Goal: Information Seeking & Learning: Find specific fact

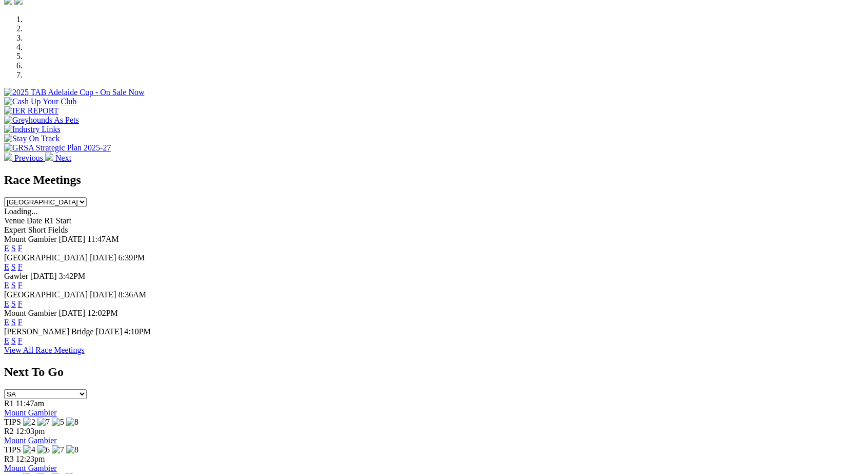
scroll to position [316, 0]
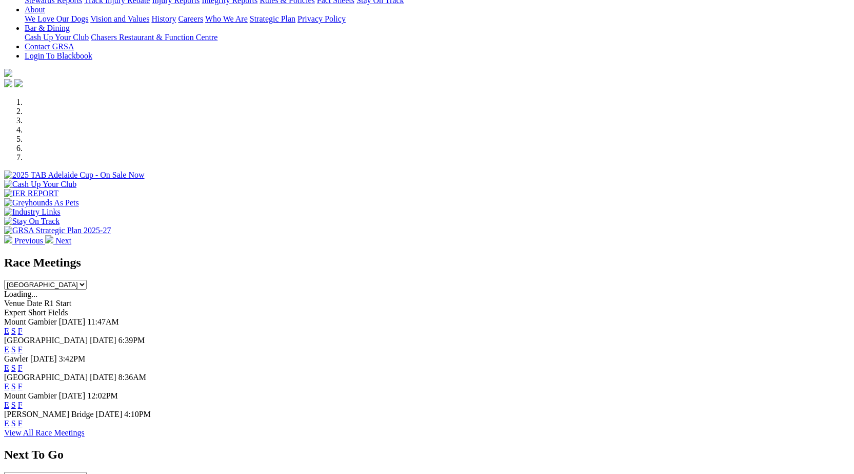
scroll to position [295, 0]
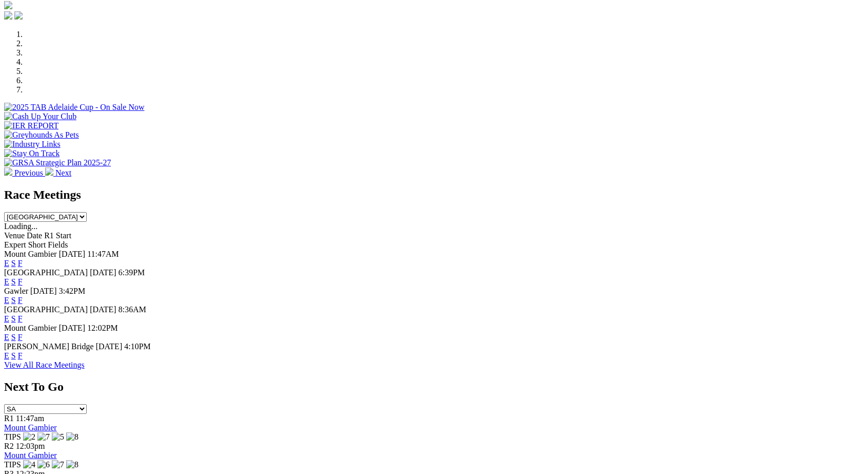
click at [23, 277] on link "F" at bounding box center [20, 281] width 5 height 9
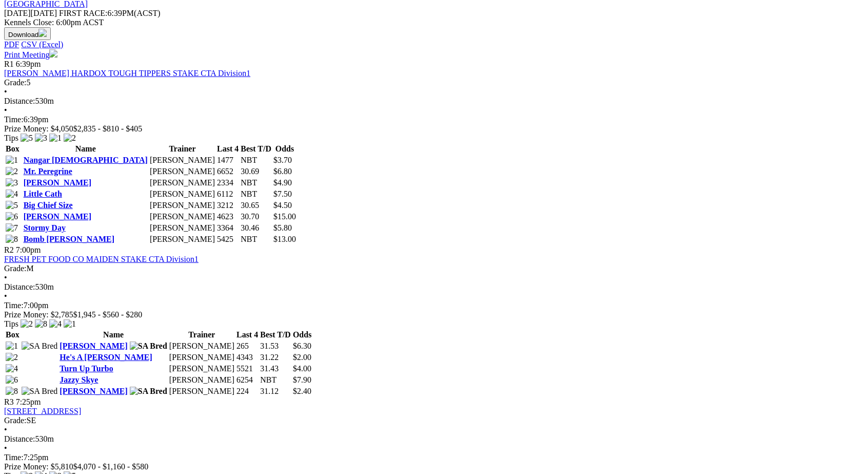
scroll to position [455, 0]
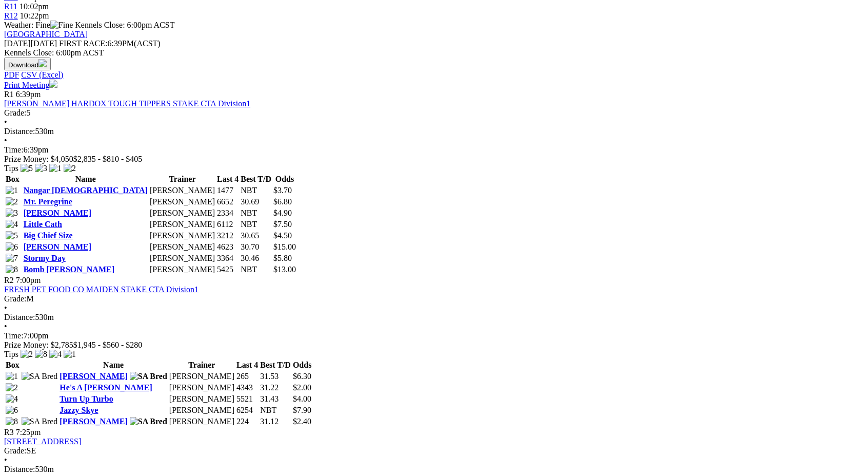
drag, startPoint x: 800, startPoint y: 163, endPoint x: 714, endPoint y: 201, distance: 93.9
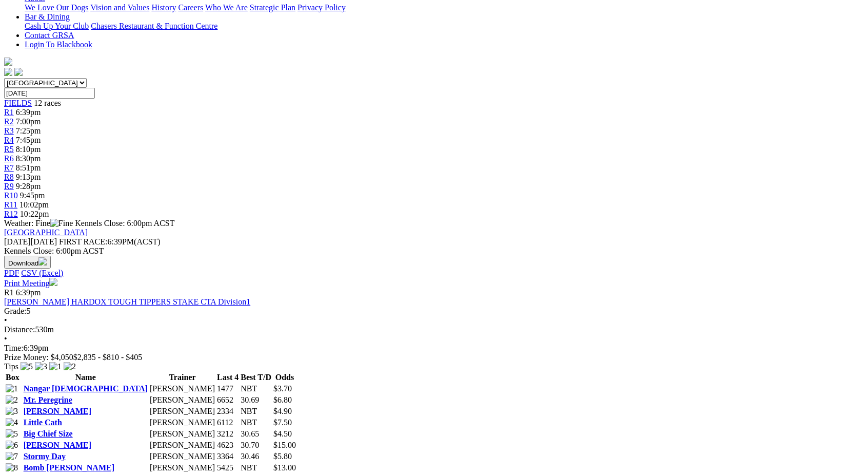
scroll to position [267, 0]
